Goal: Task Accomplishment & Management: Manage account settings

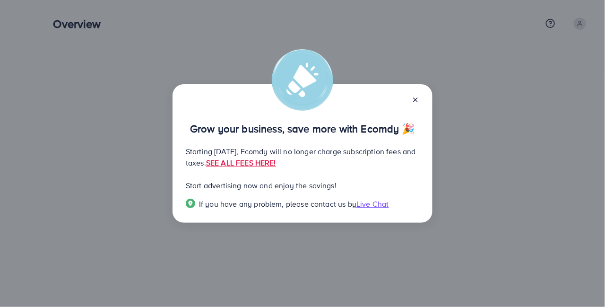
click at [415, 100] on line at bounding box center [415, 100] width 4 height 4
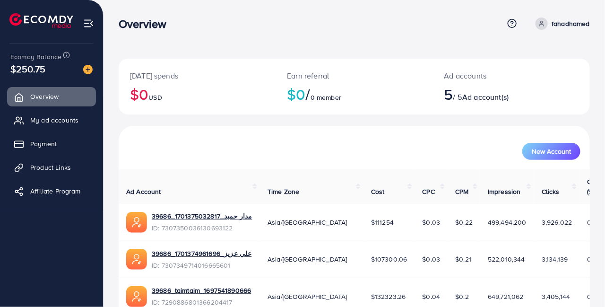
click at [72, 152] on link "Payment" at bounding box center [51, 143] width 89 height 19
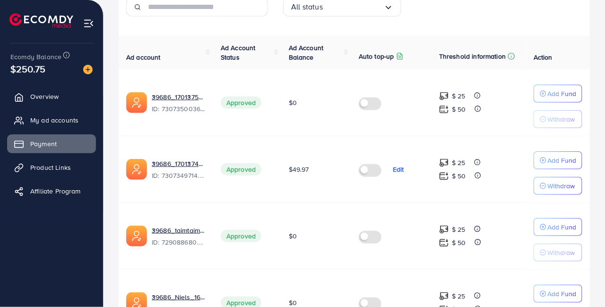
scroll to position [205, 0]
